Goal: Check status: Check status

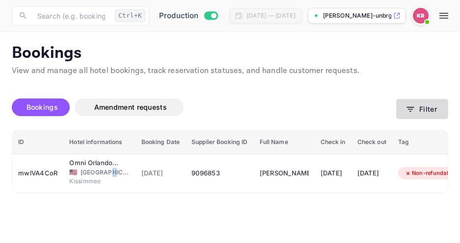
click at [410, 112] on icon "button" at bounding box center [410, 109] width 10 height 10
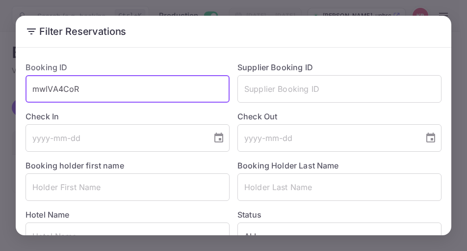
drag, startPoint x: 83, startPoint y: 86, endPoint x: 30, endPoint y: 92, distance: 53.8
click at [30, 92] on input "mwlVA4CoR" at bounding box center [128, 88] width 204 height 27
paste input "G23XL90f4"
click at [33, 91] on input "G23XL90f4" at bounding box center [128, 88] width 204 height 27
click at [88, 94] on input "G23XL90f4" at bounding box center [128, 88] width 204 height 27
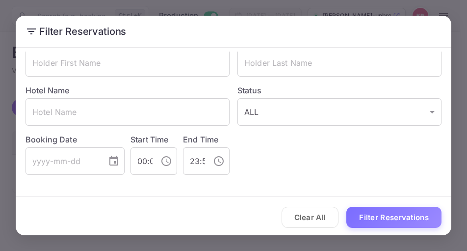
scroll to position [127, 0]
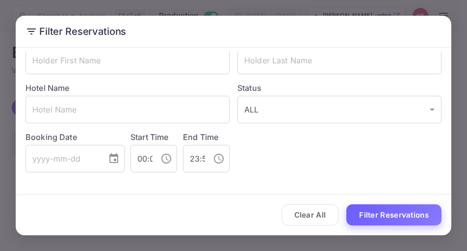
type input "G23XL90f4"
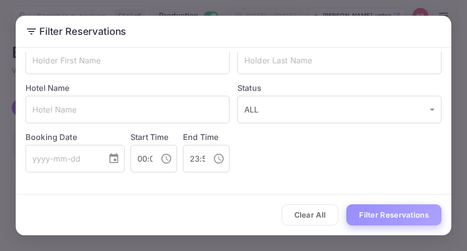
click at [379, 209] on button "Filter Reservations" at bounding box center [393, 214] width 95 height 21
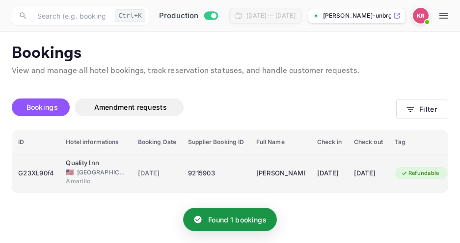
click at [156, 174] on span "[DATE]" at bounding box center [157, 173] width 39 height 11
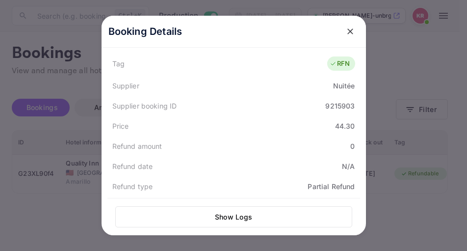
scroll to position [270, 0]
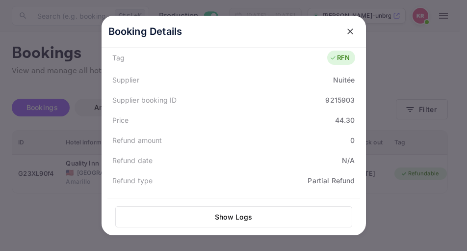
click at [346, 32] on icon "close" at bounding box center [350, 31] width 10 height 10
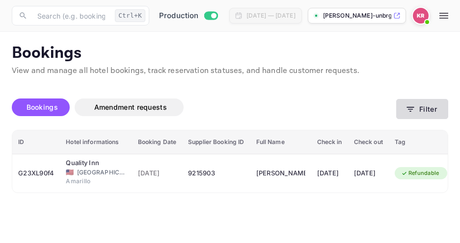
click at [405, 108] on button "Filter" at bounding box center [422, 109] width 52 height 20
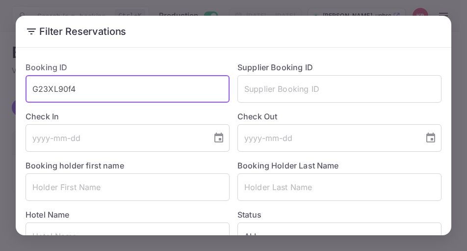
drag, startPoint x: 77, startPoint y: 92, endPoint x: 40, endPoint y: 87, distance: 37.5
click at [35, 87] on input "G23XL90f4" at bounding box center [128, 88] width 204 height 27
paste input "NoQ5iQhQ6"
click at [31, 90] on input "NoQ5iQhQ6" at bounding box center [128, 88] width 204 height 27
click at [88, 94] on input "NoQ5iQhQ6" at bounding box center [128, 88] width 204 height 27
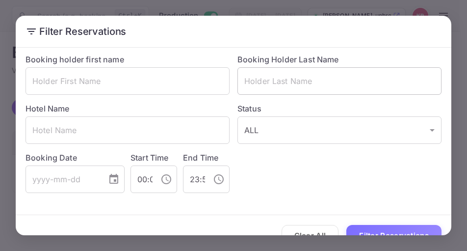
scroll to position [127, 0]
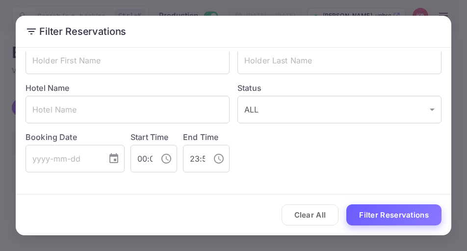
type input "NoQ5iQhQ6"
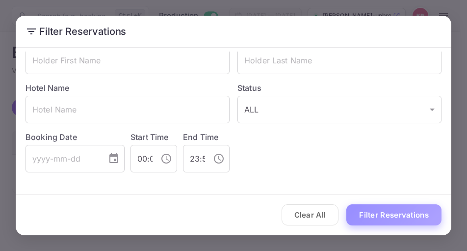
click at [395, 213] on button "Filter Reservations" at bounding box center [393, 214] width 95 height 21
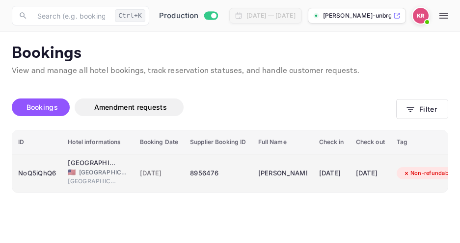
click at [92, 168] on span "[GEOGRAPHIC_DATA]" at bounding box center [103, 172] width 49 height 9
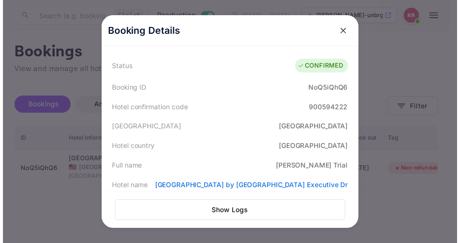
scroll to position [0, 0]
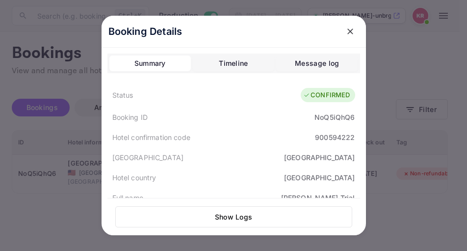
click at [347, 33] on icon "close" at bounding box center [350, 31] width 10 height 10
